Goal: Obtain resource: Download file/media

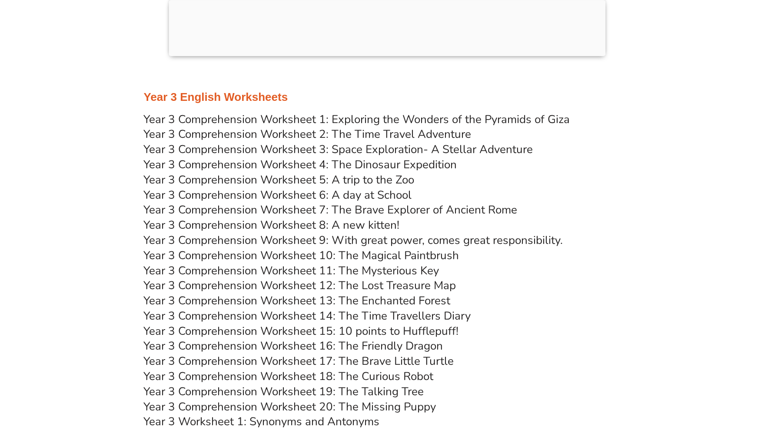
scroll to position [2824, 0]
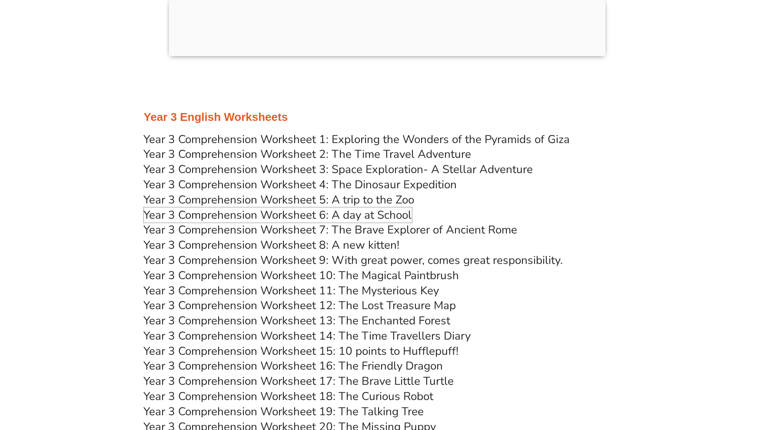
click at [324, 215] on link "Year 3 Comprehension Worksheet 6: A day at School" at bounding box center [278, 214] width 268 height 15
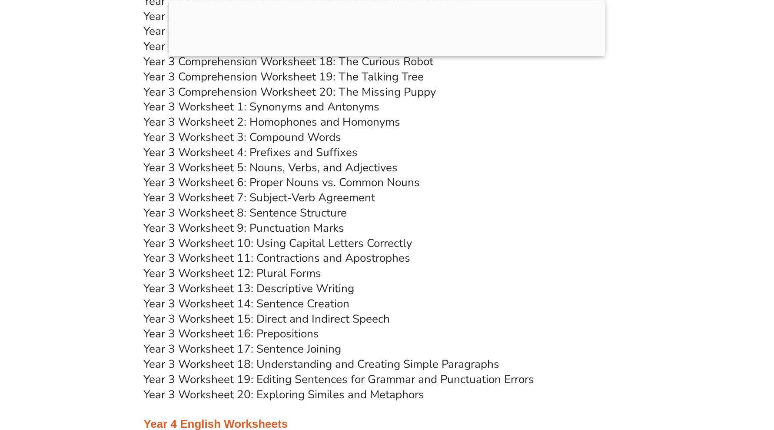
scroll to position [3258, 0]
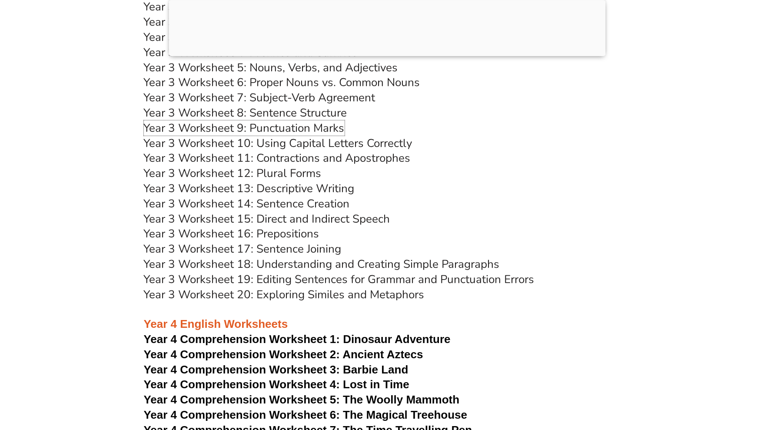
click at [276, 126] on link "Year 3 Worksheet 9: Punctuation Marks" at bounding box center [244, 127] width 201 height 15
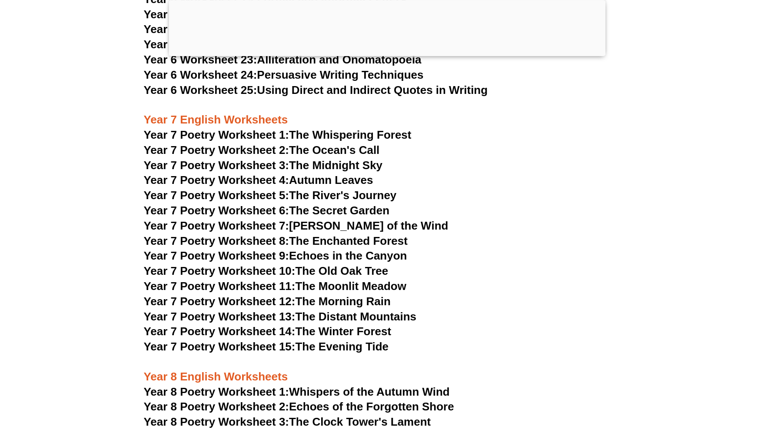
scroll to position [5376, 0]
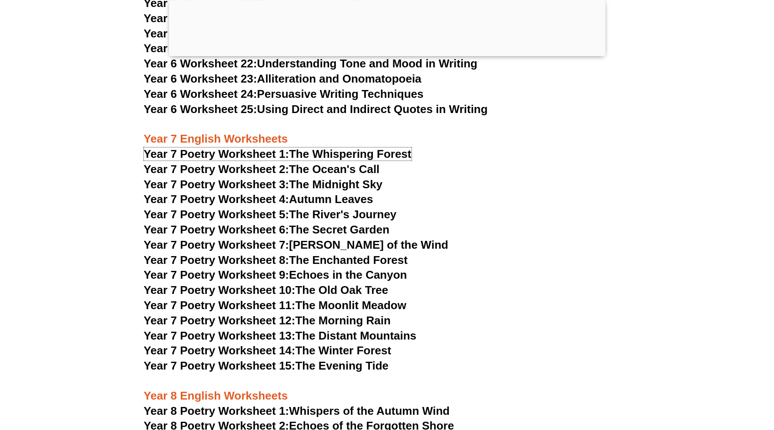
click at [262, 147] on span "Year 7 Poetry Worksheet 1:" at bounding box center [217, 153] width 146 height 13
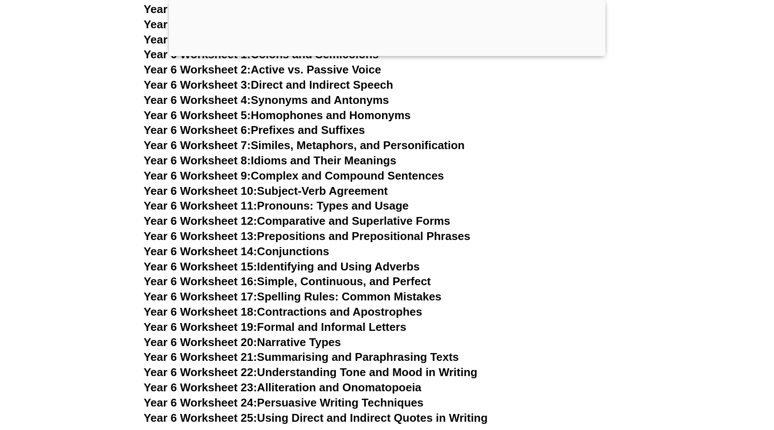
scroll to position [5104, 0]
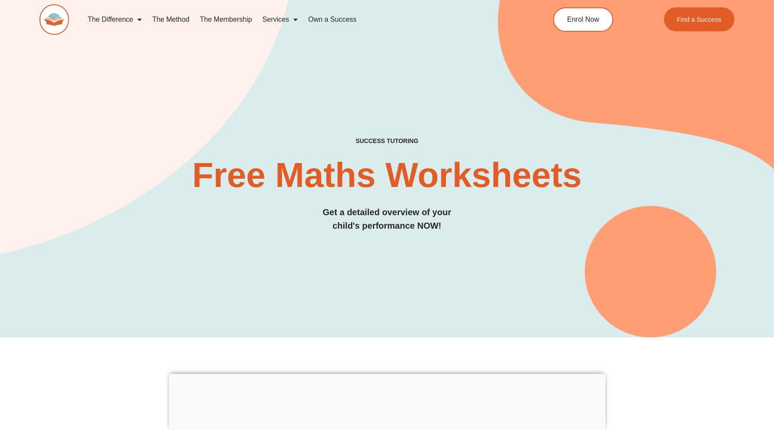
click at [474, 110] on div "SUCCESS TUTORING​ Free Maths Worksheets​ Get a detailed overview of your child'…" at bounding box center [387, 153] width 695 height 367
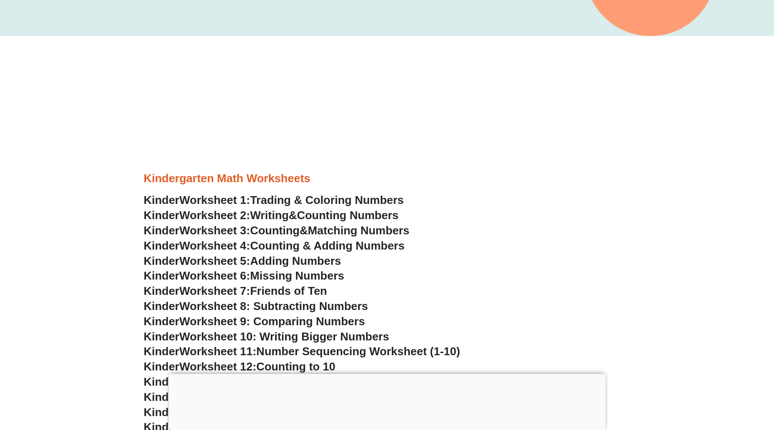
scroll to position [434, 0]
